Goal: Task Accomplishment & Management: Manage account settings

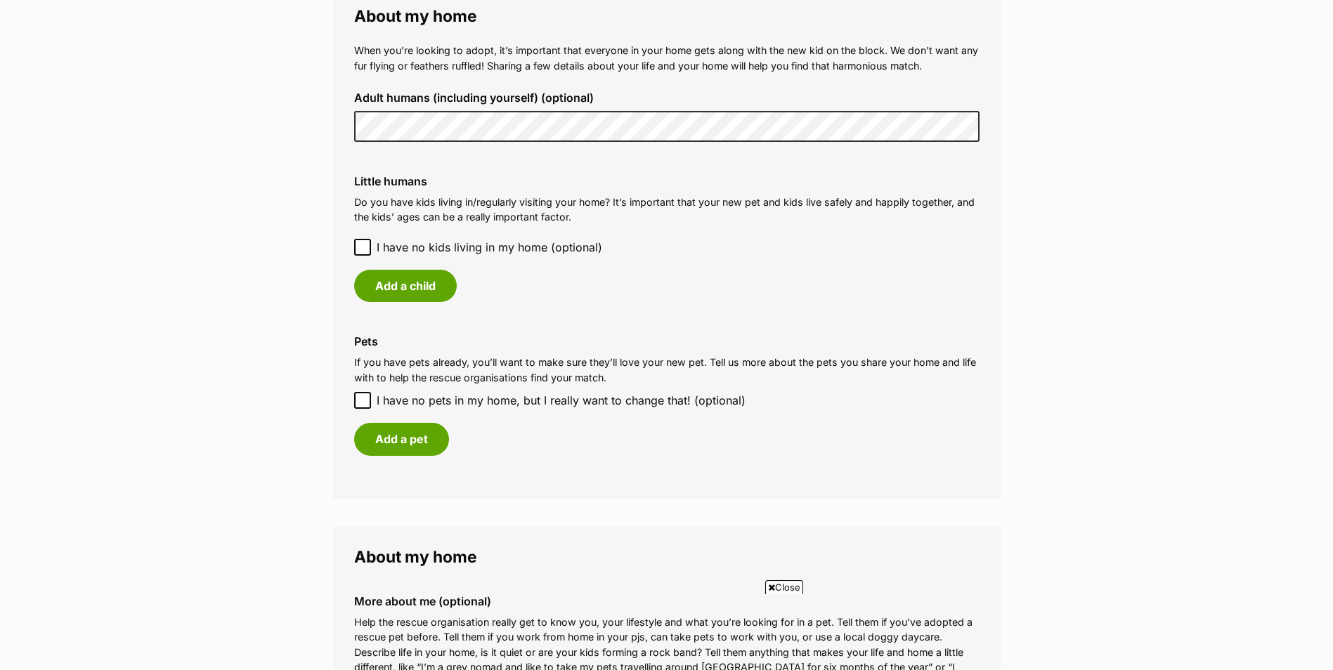
scroll to position [1054, 0]
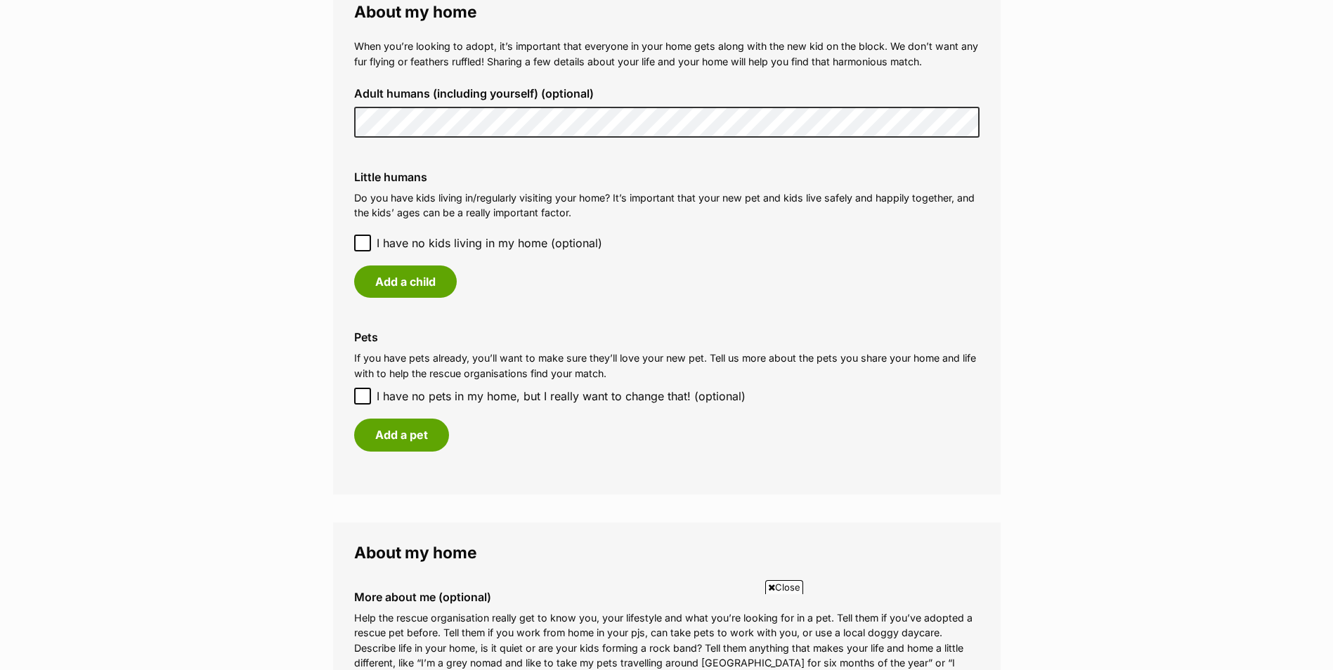
click at [360, 242] on icon at bounding box center [363, 243] width 10 height 10
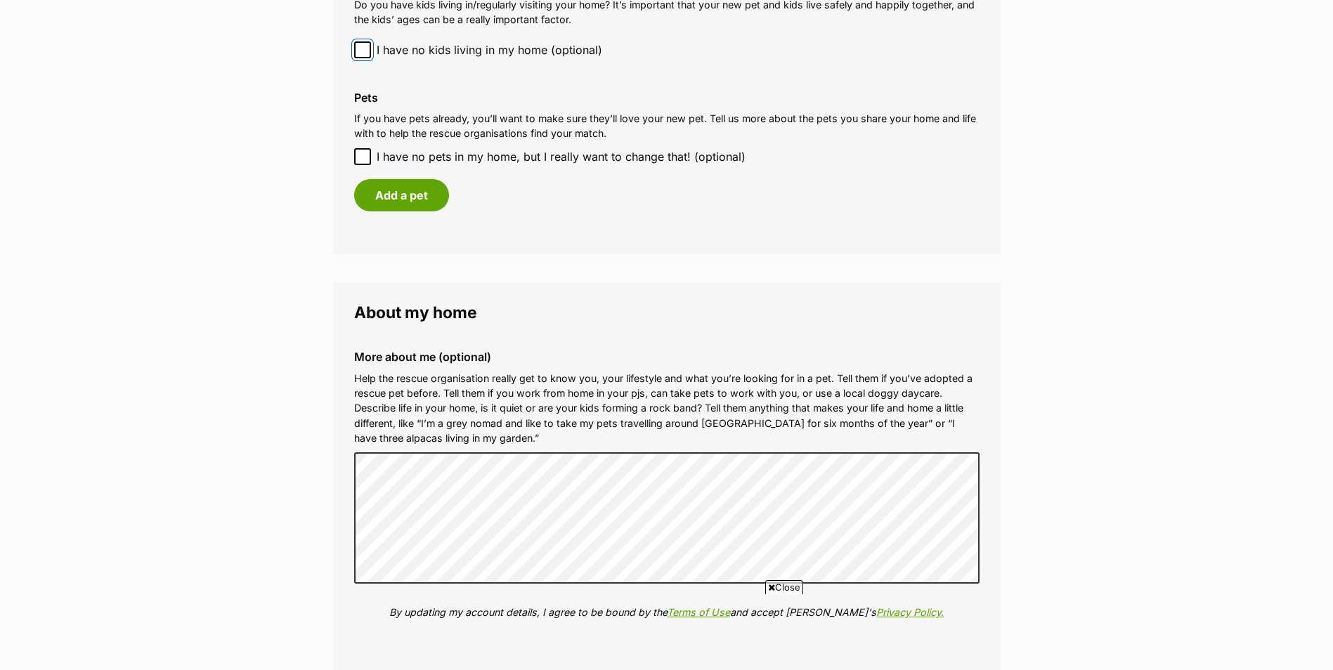
scroll to position [1265, 0]
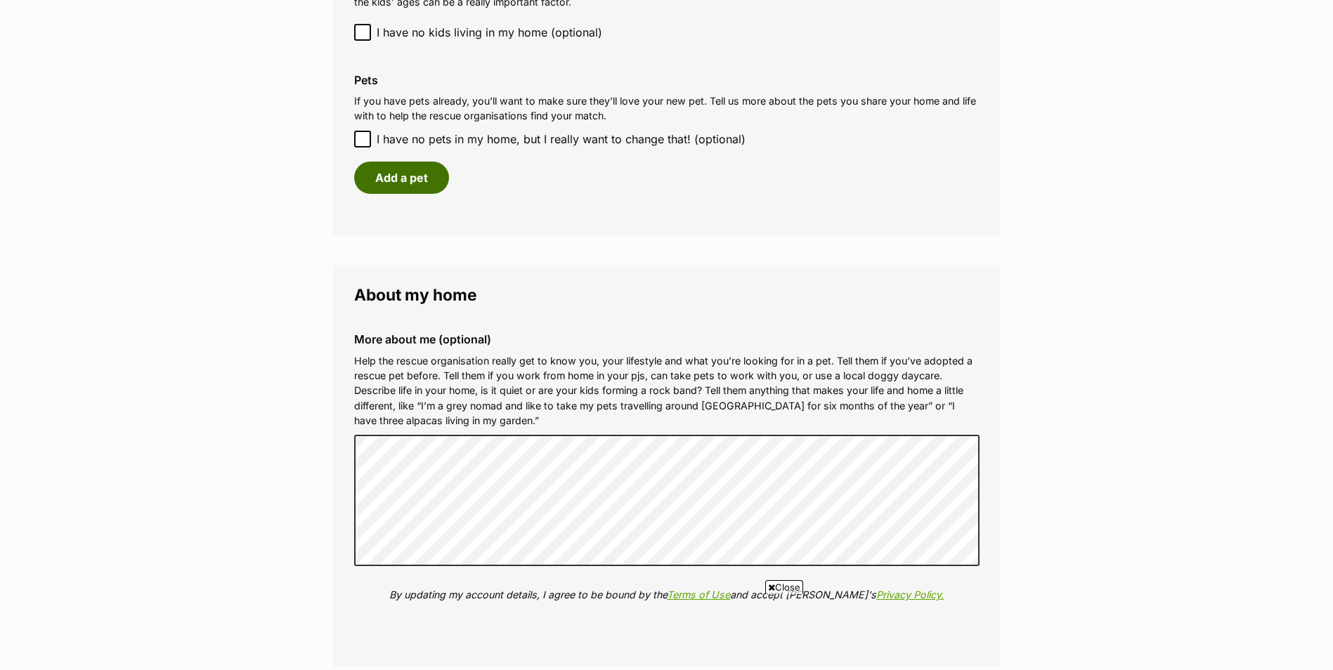
click at [408, 175] on button "Add a pet" at bounding box center [401, 178] width 95 height 32
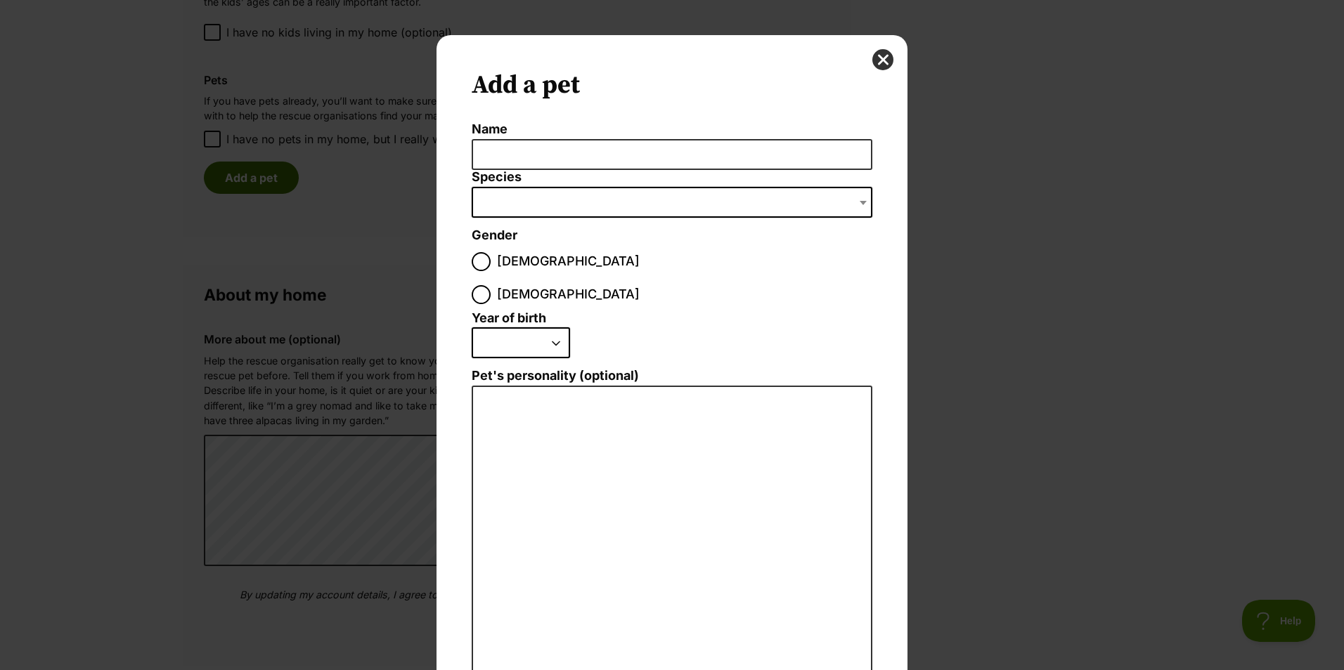
scroll to position [0, 0]
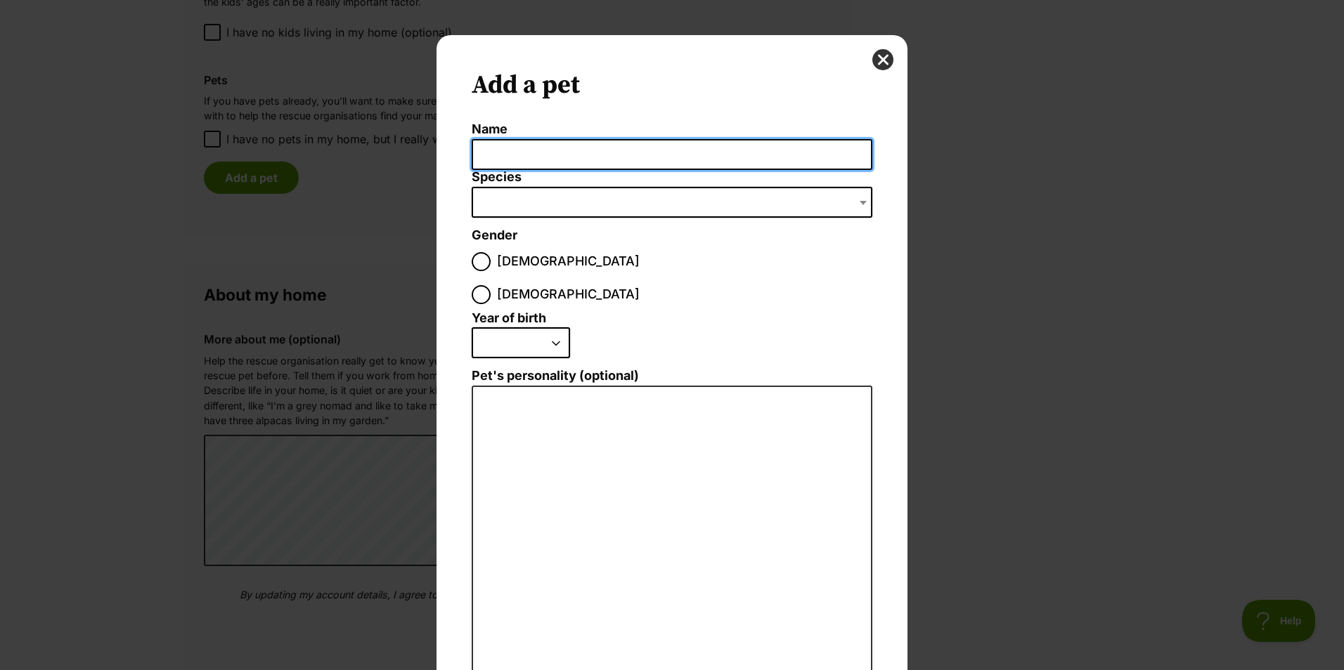
click at [521, 153] on input "Name" at bounding box center [672, 155] width 401 height 32
type input "Dolly"
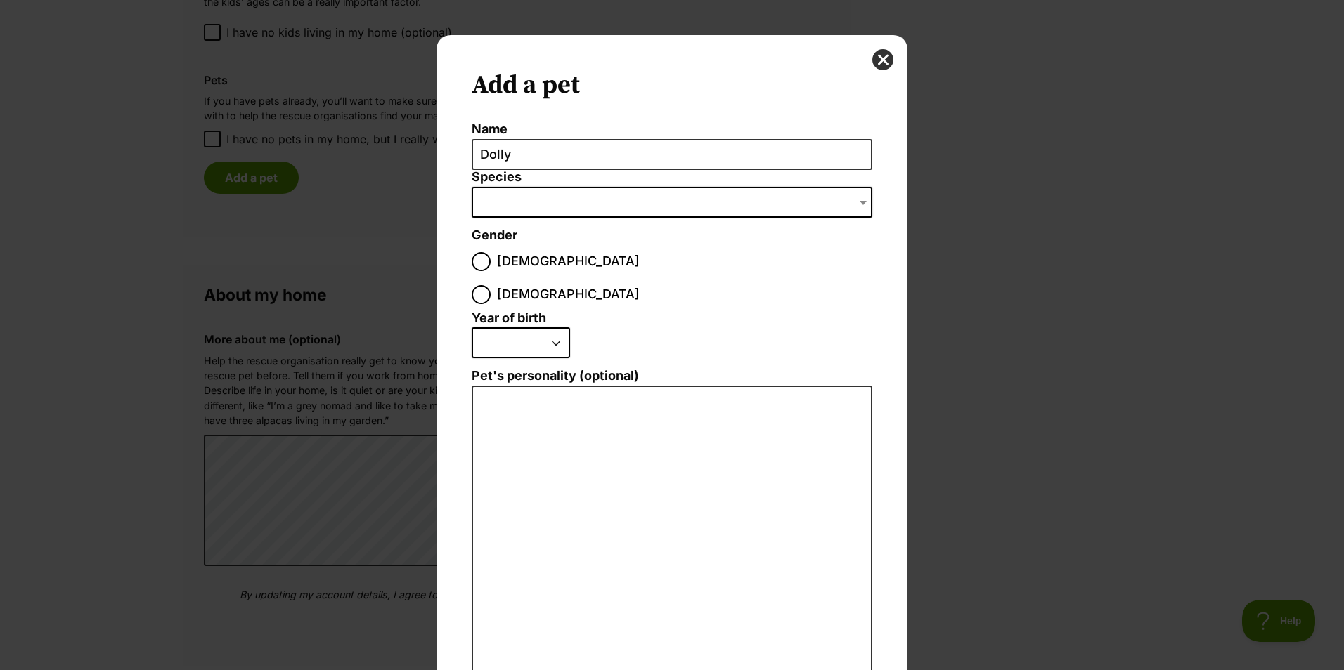
click at [547, 200] on span "Dialog Window - Close (Press escape to close)" at bounding box center [672, 202] width 401 height 31
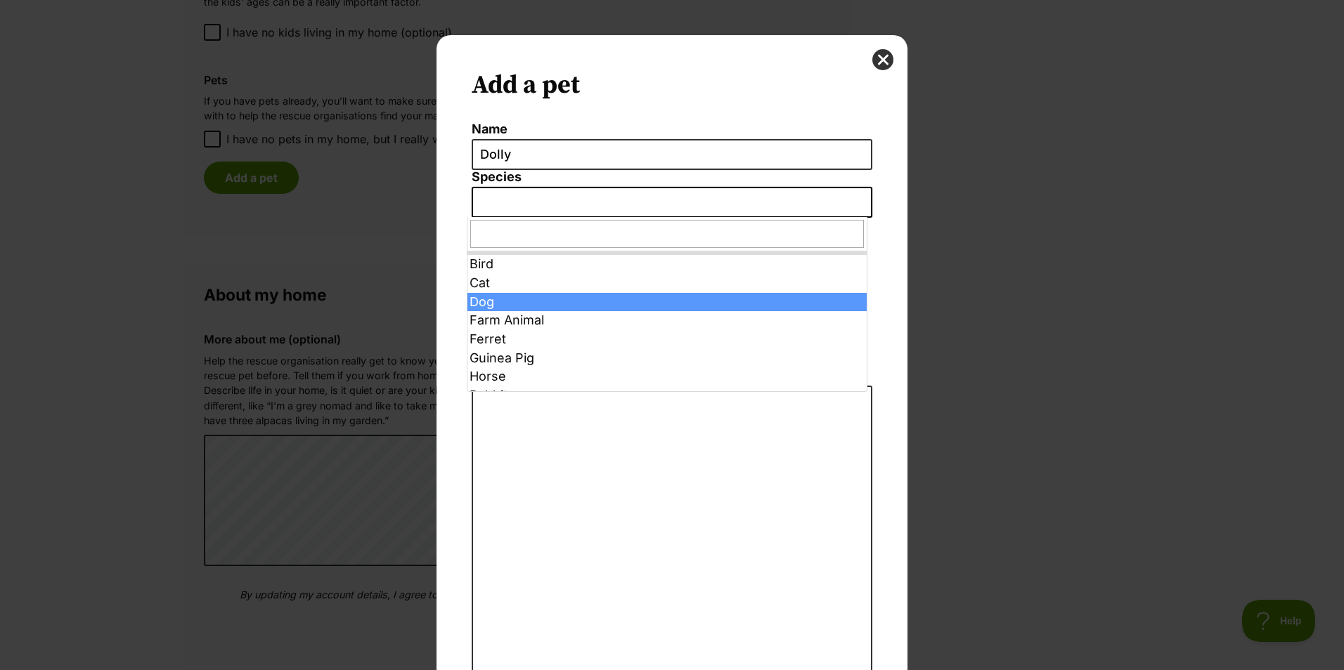
select select "1"
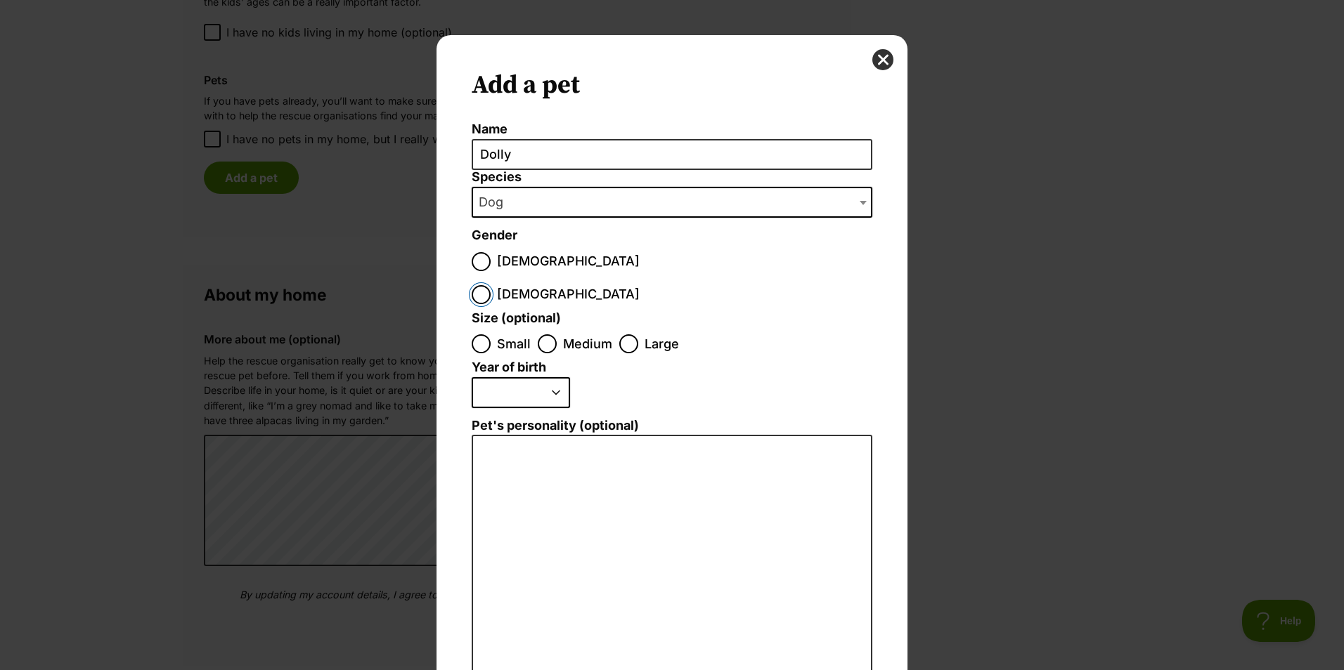
click at [491, 285] on input "[DEMOGRAPHIC_DATA]" at bounding box center [481, 294] width 19 height 19
radio input "true"
click at [538, 335] on input "Medium" at bounding box center [547, 344] width 19 height 19
radio input "true"
click at [548, 377] on select "2025 2024 2023 2022 2021 2020 2019 2018 2017 2016 2015 2014 2013 2012 2011 2010…" at bounding box center [521, 392] width 98 height 31
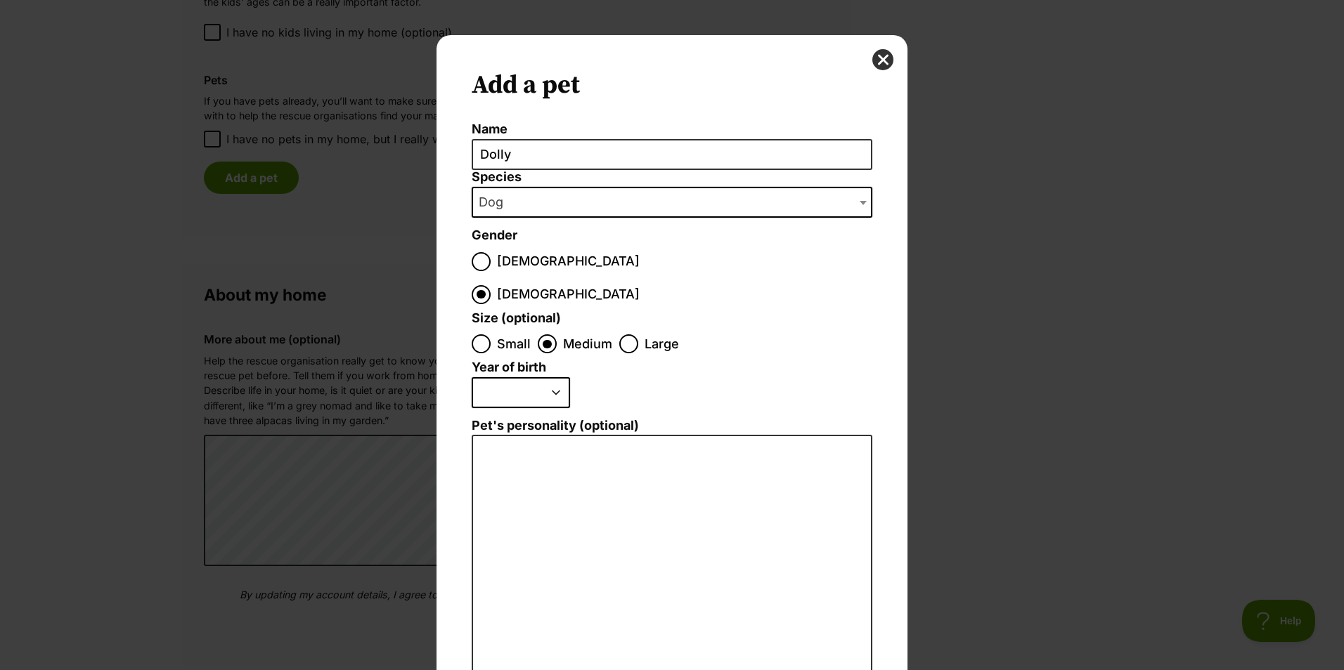
select select "2021"
click at [472, 377] on select "2025 2024 2023 2022 2021 2020 2019 2018 2017 2016 2015 2014 2013 2012 2011 2010…" at bounding box center [521, 392] width 98 height 31
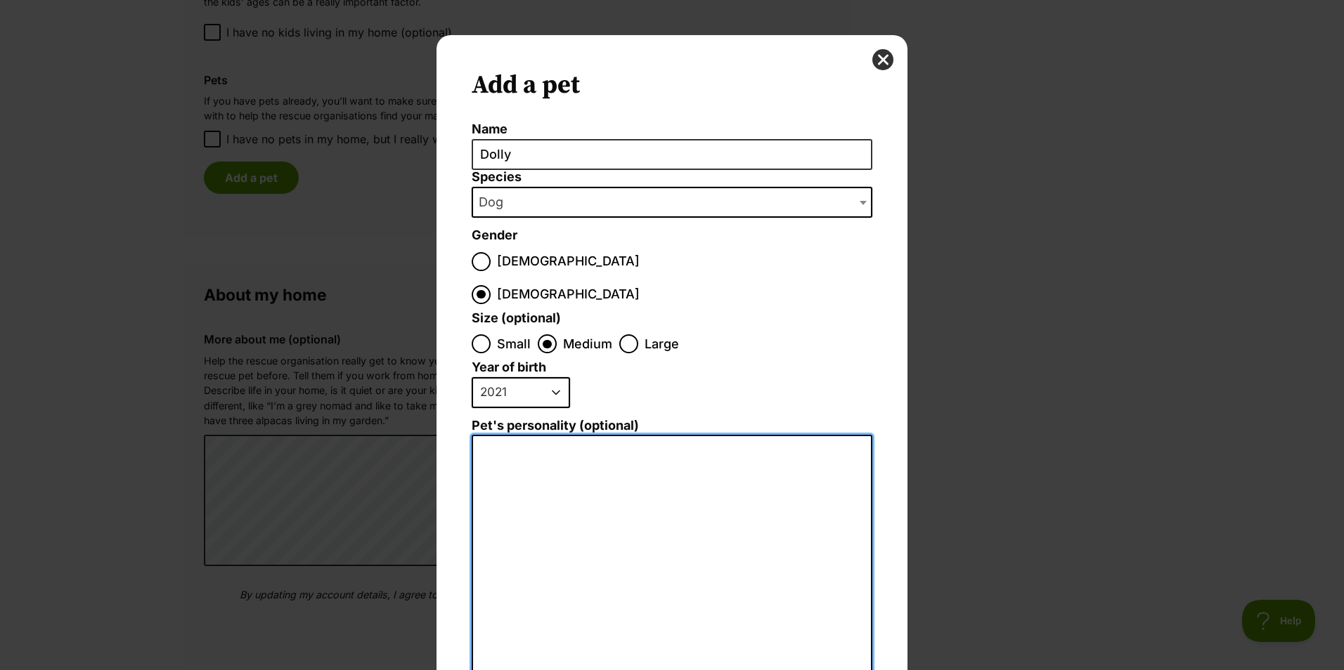
click at [595, 473] on textarea "Pet's personality (optional)" at bounding box center [672, 589] width 401 height 308
click at [604, 435] on textarea "Loving and very inte3lligent" at bounding box center [672, 589] width 401 height 308
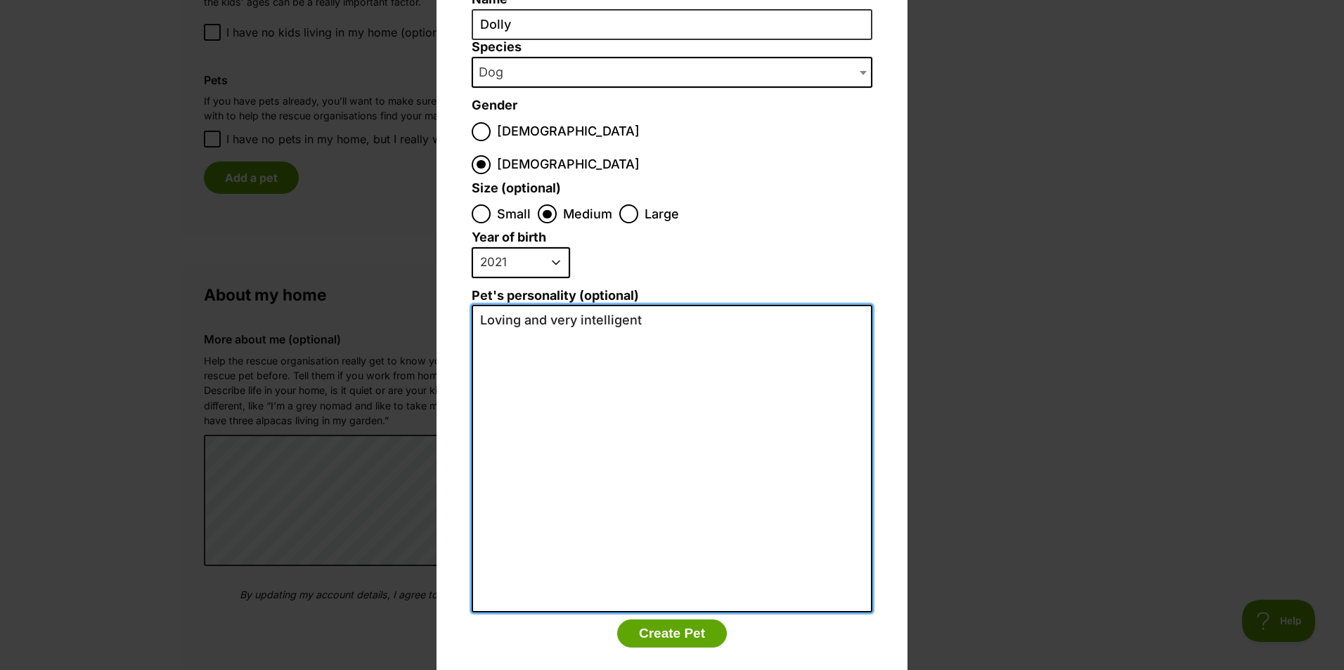
scroll to position [131, 0]
type textarea "Loving and very intelligent"
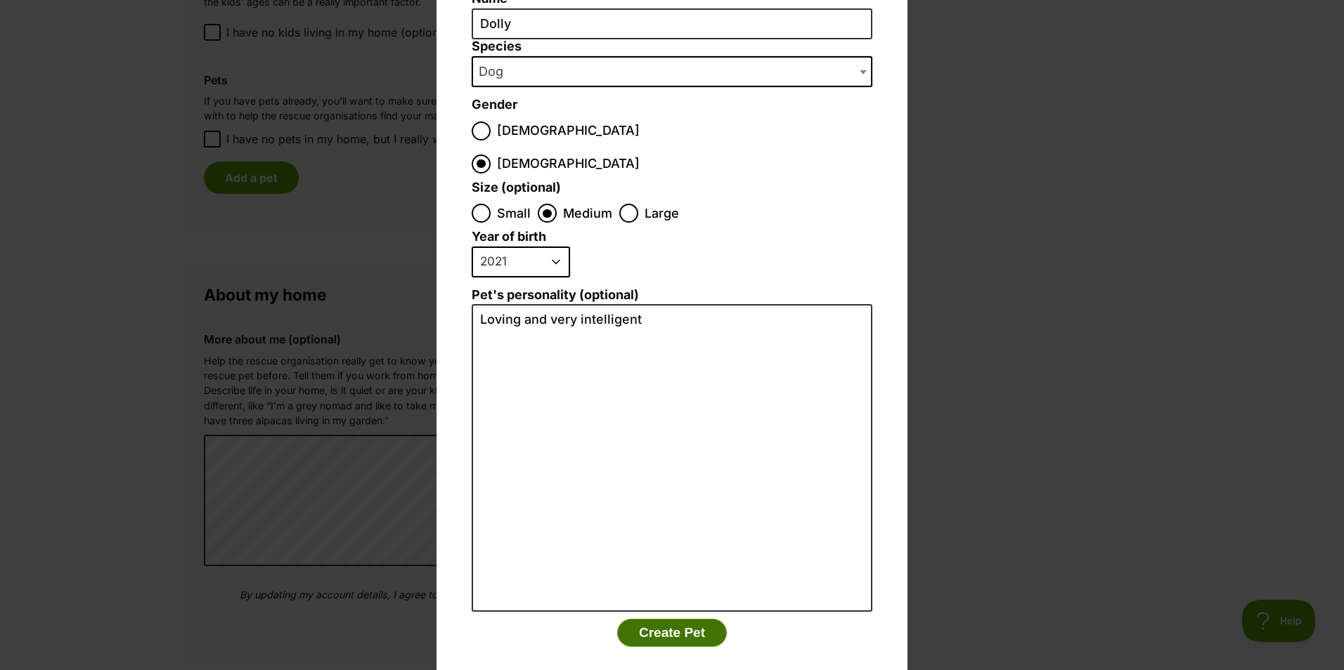
click at [680, 619] on button "Create Pet" at bounding box center [672, 633] width 110 height 28
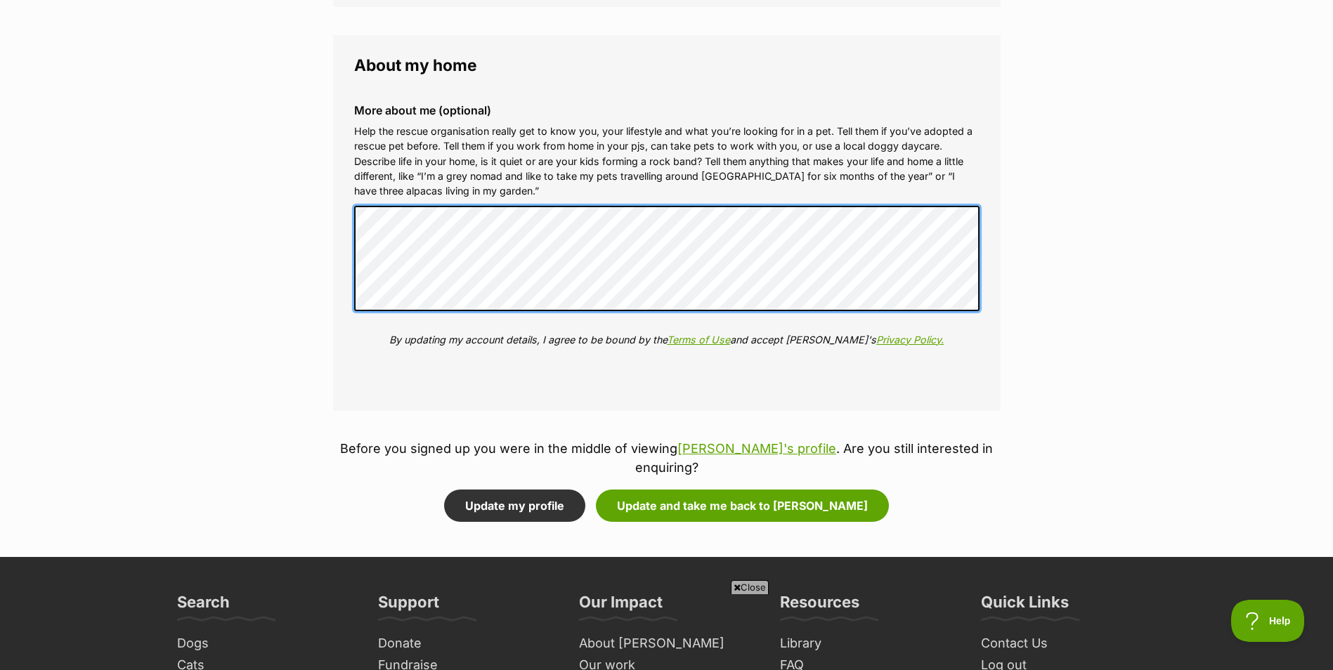
scroll to position [0, 0]
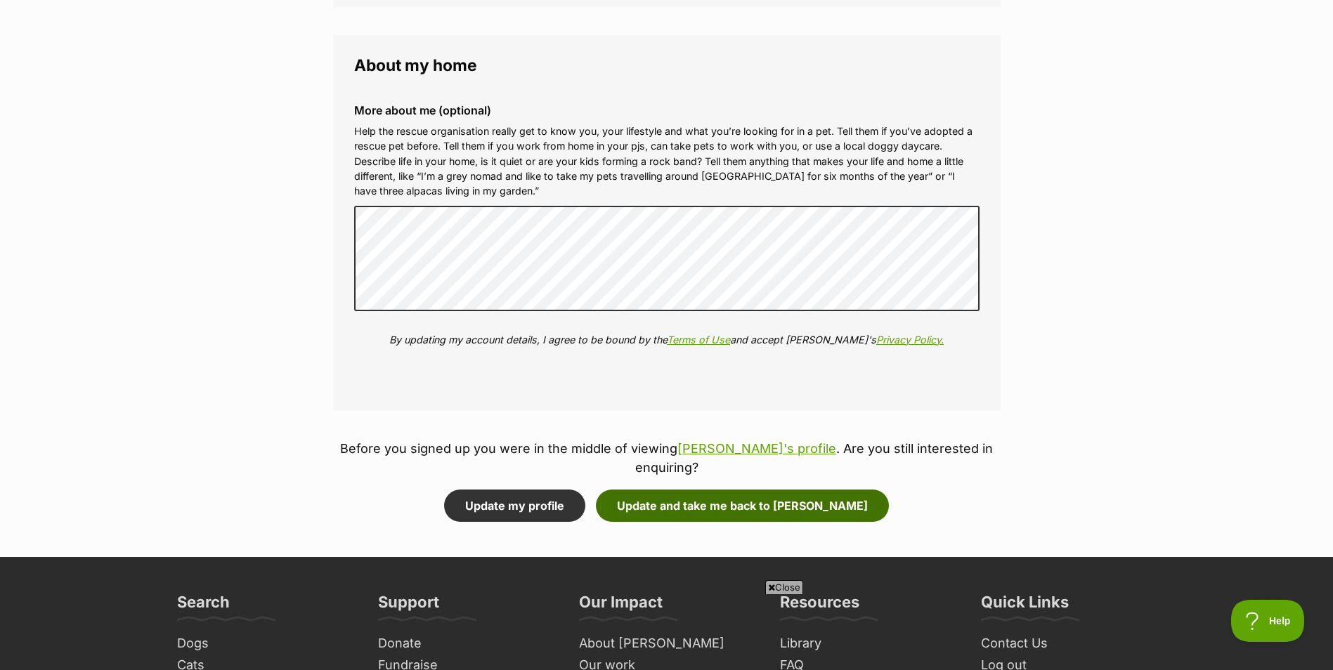
click at [800, 491] on button "Update and take me back to [PERSON_NAME]" at bounding box center [742, 506] width 293 height 32
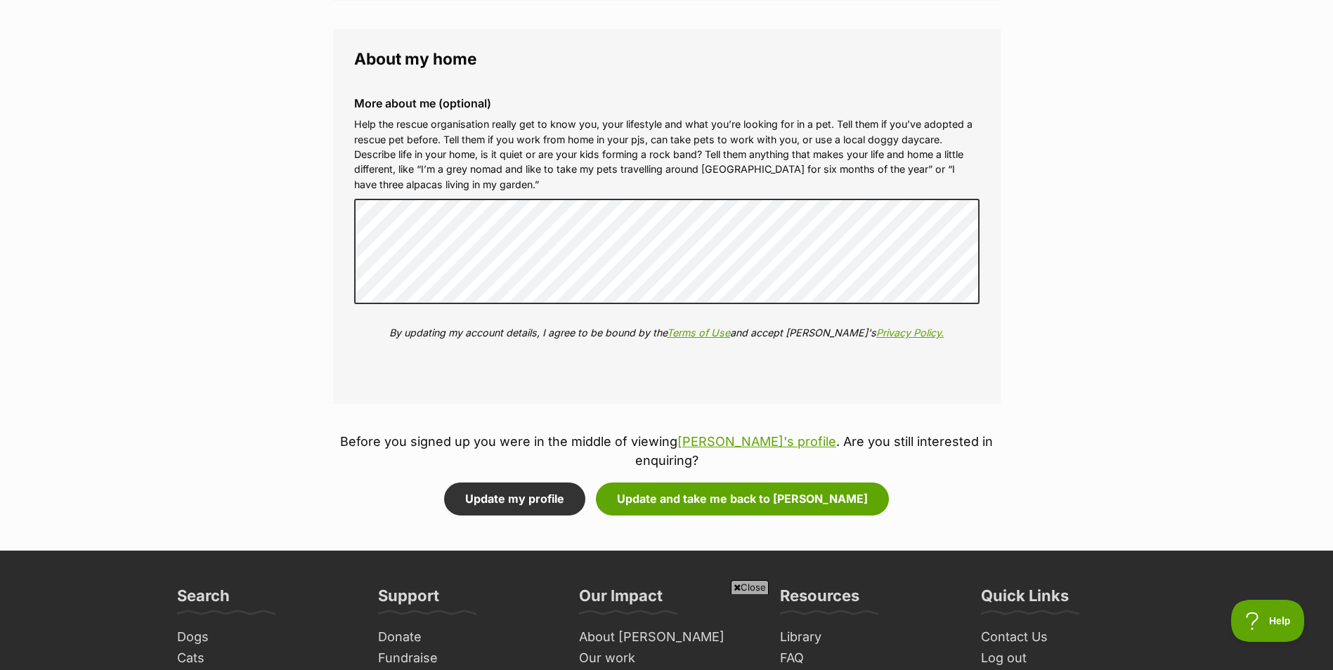
scroll to position [1827, 0]
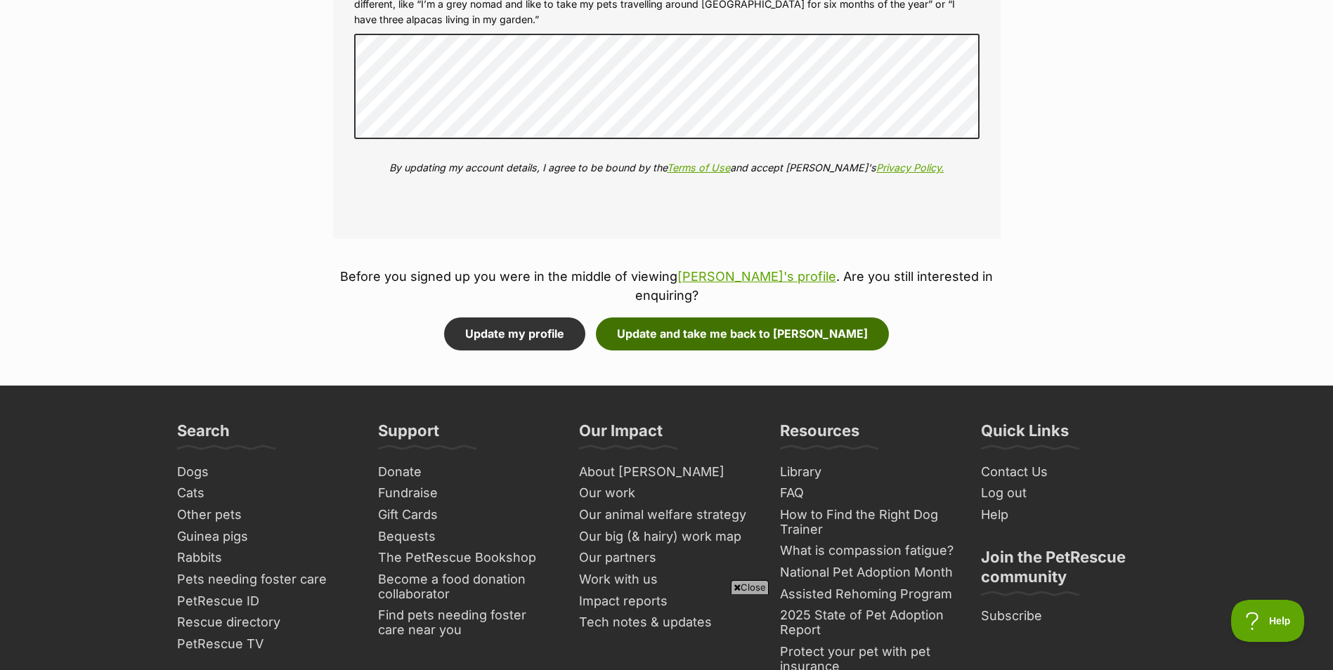
click at [715, 318] on button "Update and take me back to [PERSON_NAME]" at bounding box center [742, 334] width 293 height 32
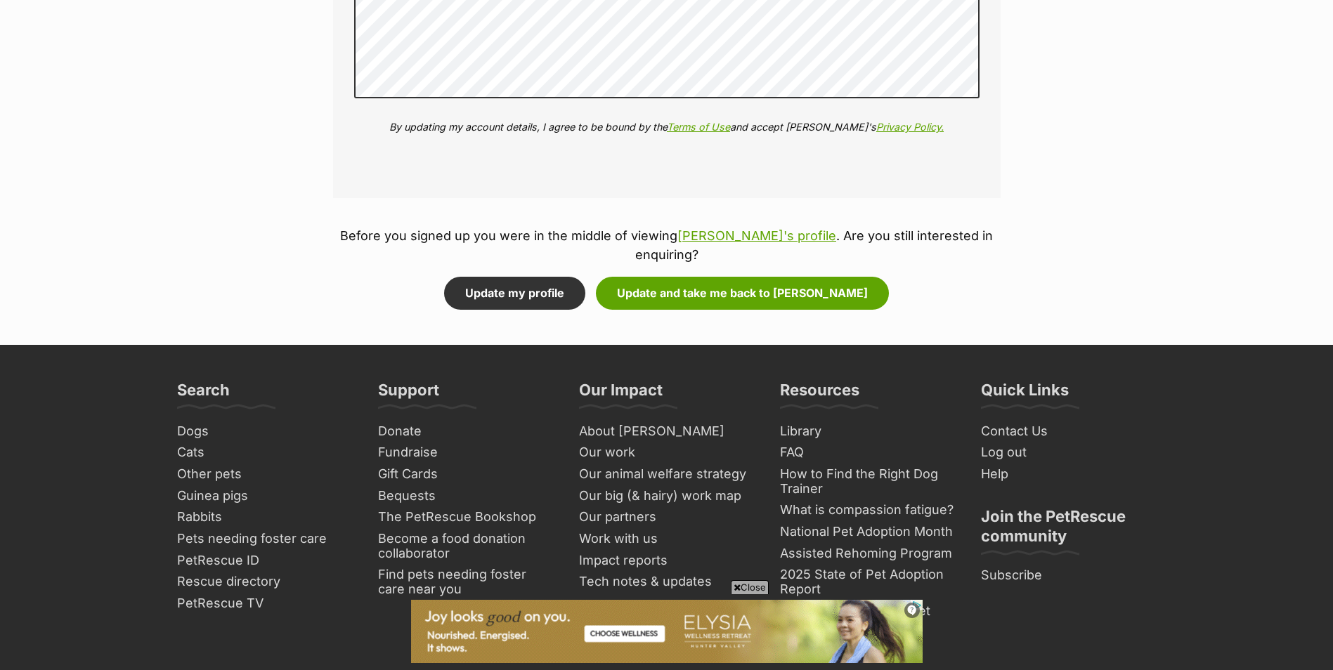
scroll to position [1968, 0]
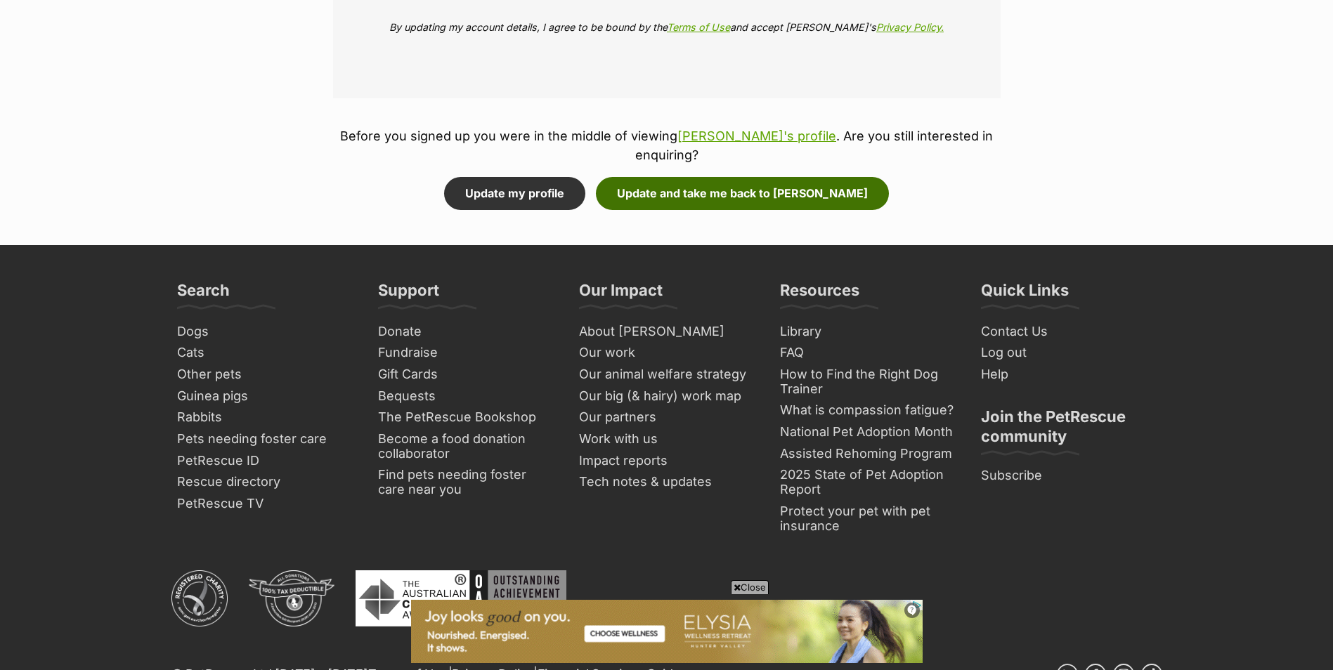
click at [728, 177] on button "Update and take me back to [PERSON_NAME]" at bounding box center [742, 193] width 293 height 32
